Goal: Check status: Check status

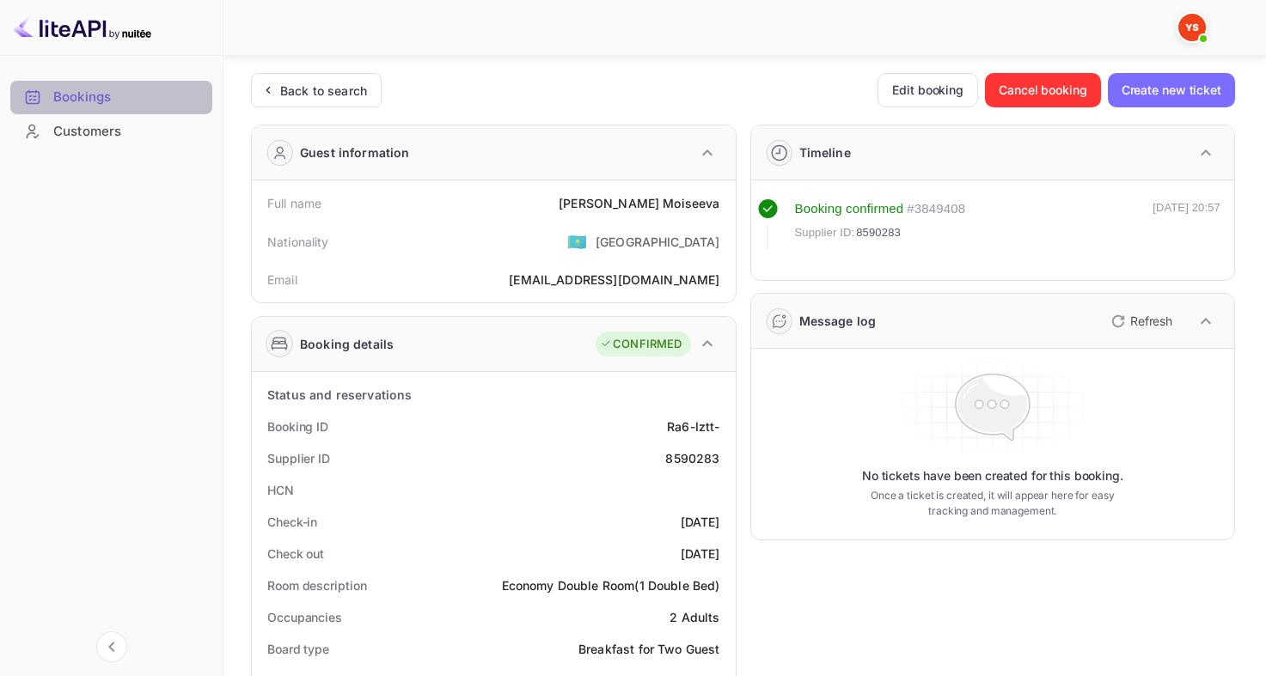
click at [125, 97] on div "Bookings" at bounding box center [128, 98] width 150 height 20
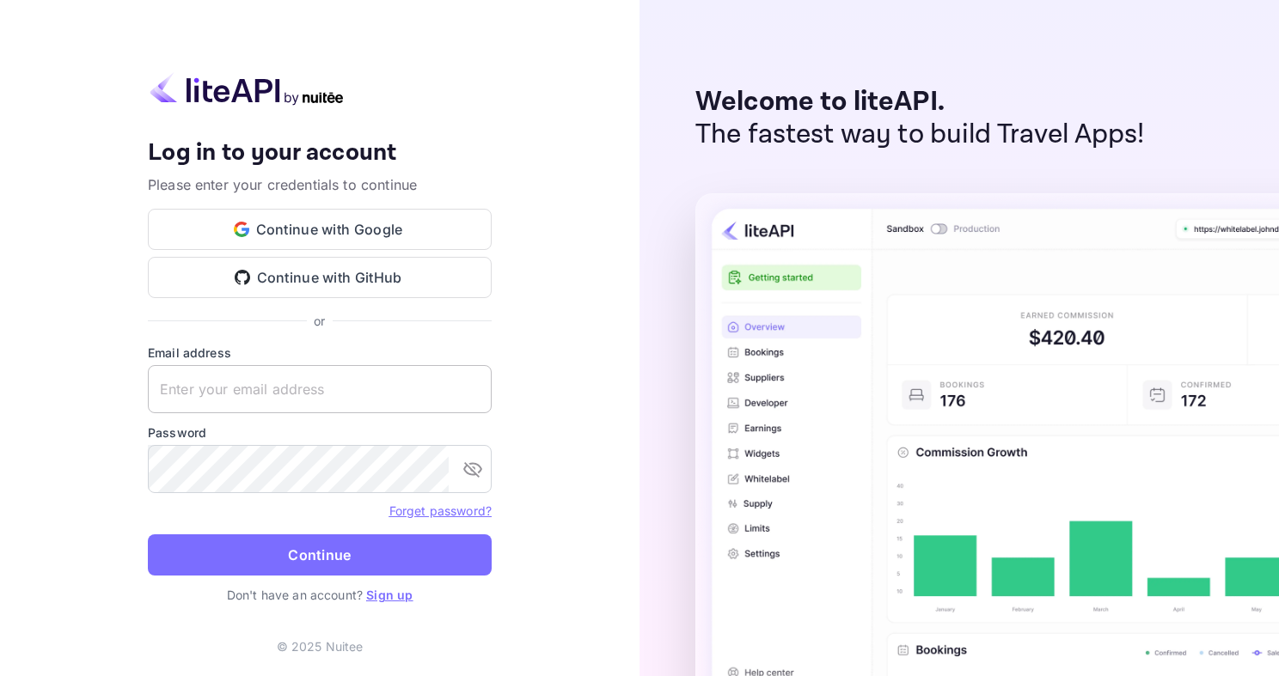
click at [331, 376] on input "text" at bounding box center [320, 389] width 344 height 48
type input "[EMAIL_ADDRESS][DOMAIN_NAME]"
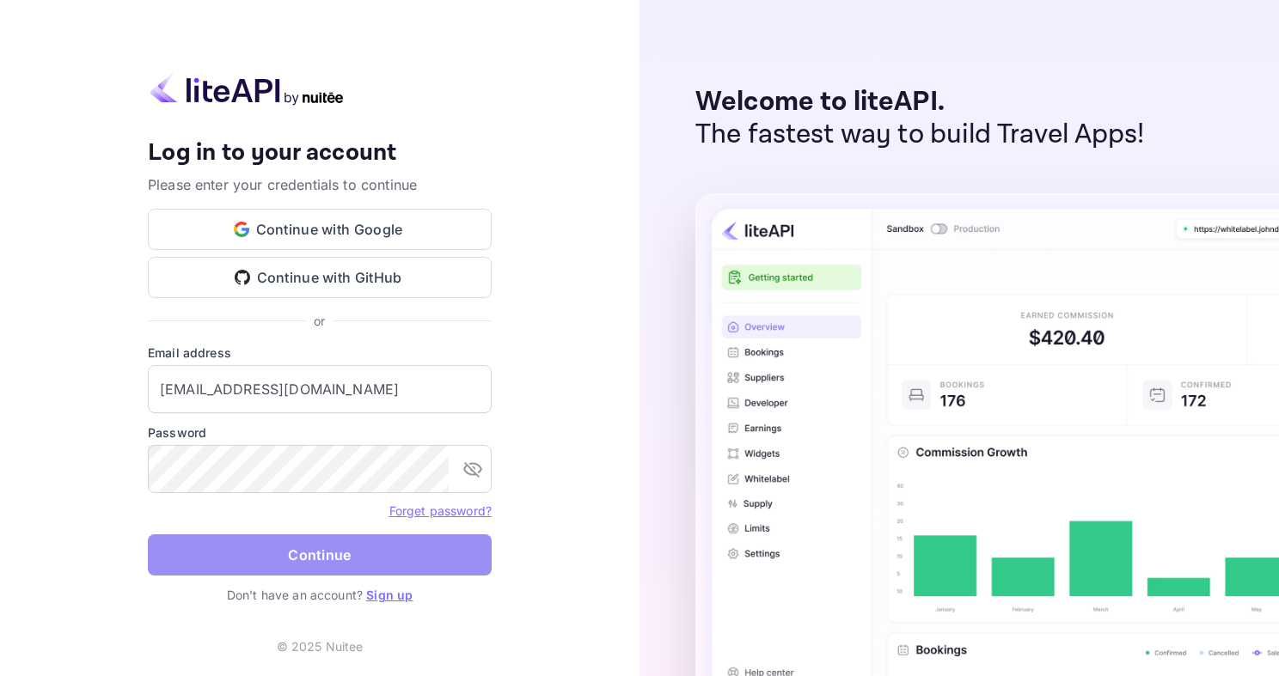
click at [316, 540] on button "Continue" at bounding box center [320, 555] width 344 height 41
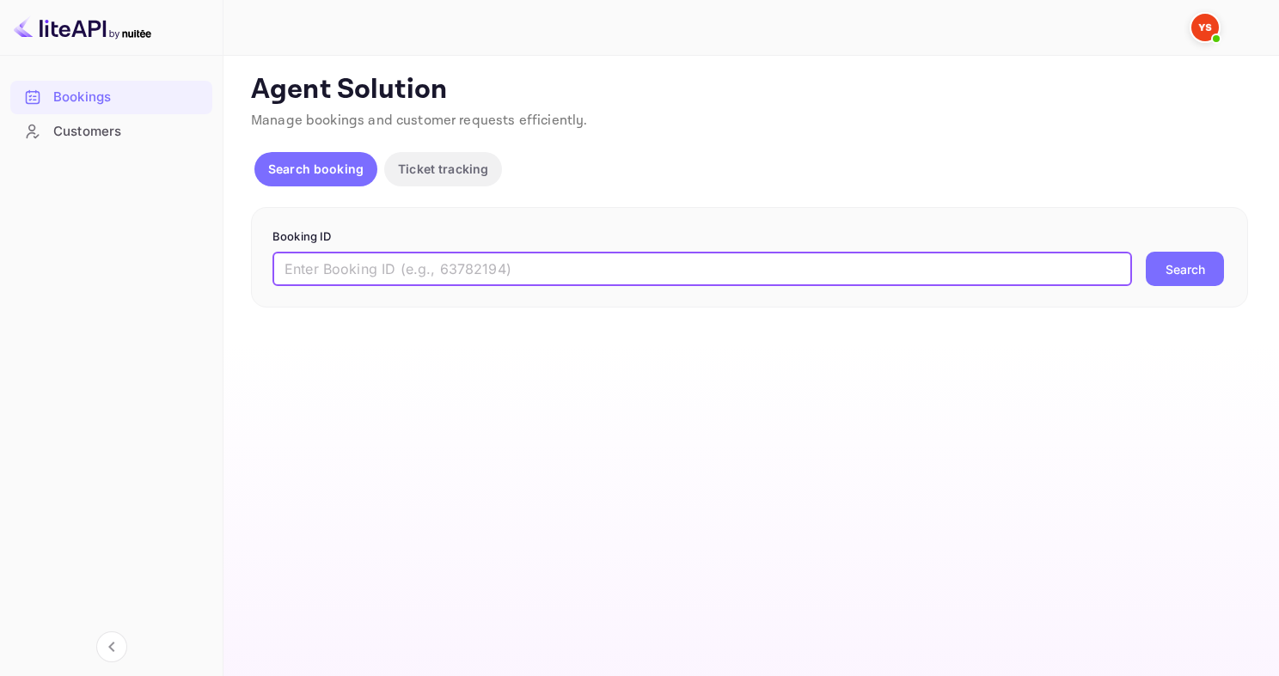
click at [550, 274] on input "text" at bounding box center [701, 269] width 859 height 34
paste input "8292047"
type input "8292047"
click at [1146, 252] on button "Search" at bounding box center [1185, 269] width 78 height 34
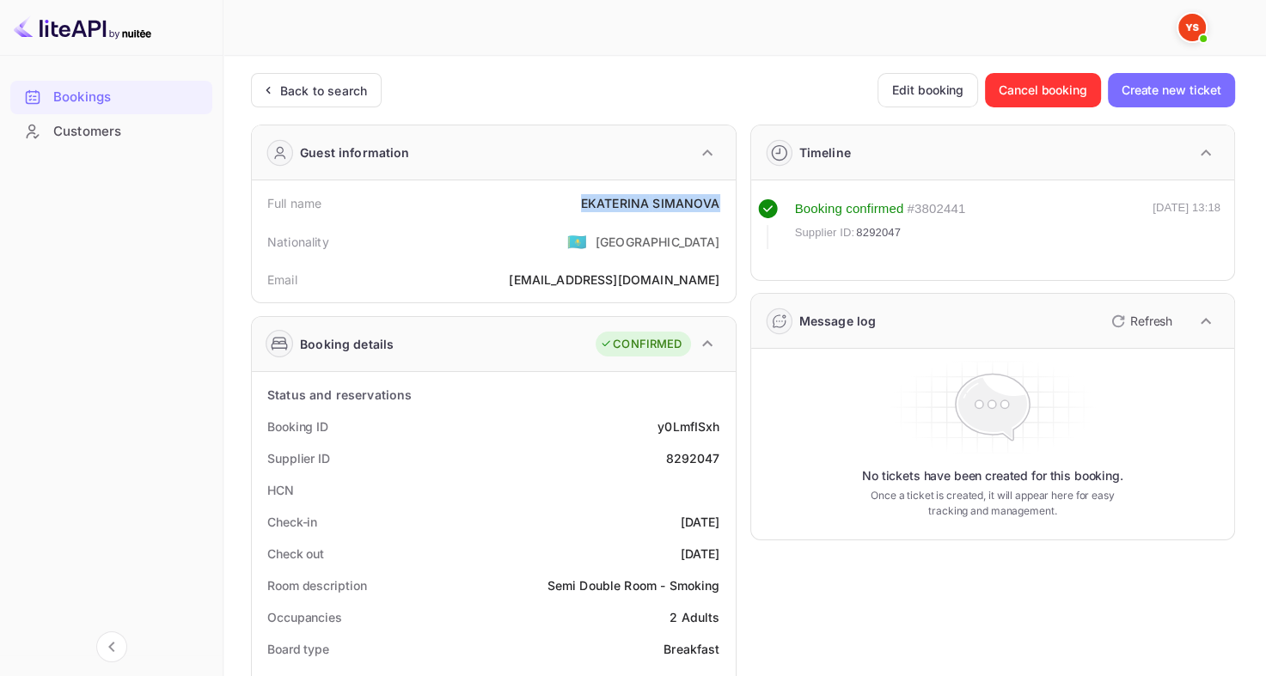
drag, startPoint x: 583, startPoint y: 199, endPoint x: 721, endPoint y: 205, distance: 138.5
copy div "[PERSON_NAME]"
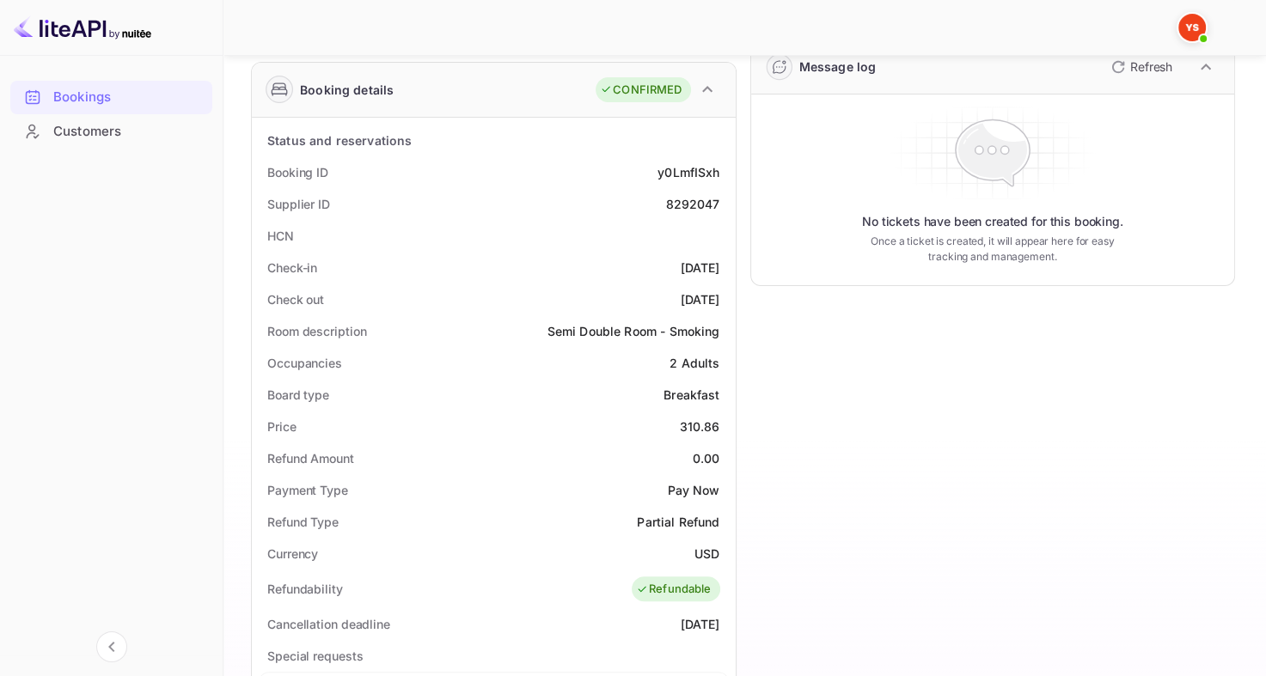
scroll to position [256, 0]
drag, startPoint x: 677, startPoint y: 423, endPoint x: 720, endPoint y: 419, distance: 43.1
click at [721, 419] on div "Price 310.86" at bounding box center [494, 425] width 470 height 32
copy div "310.86"
